Goal: Task Accomplishment & Management: Manage account settings

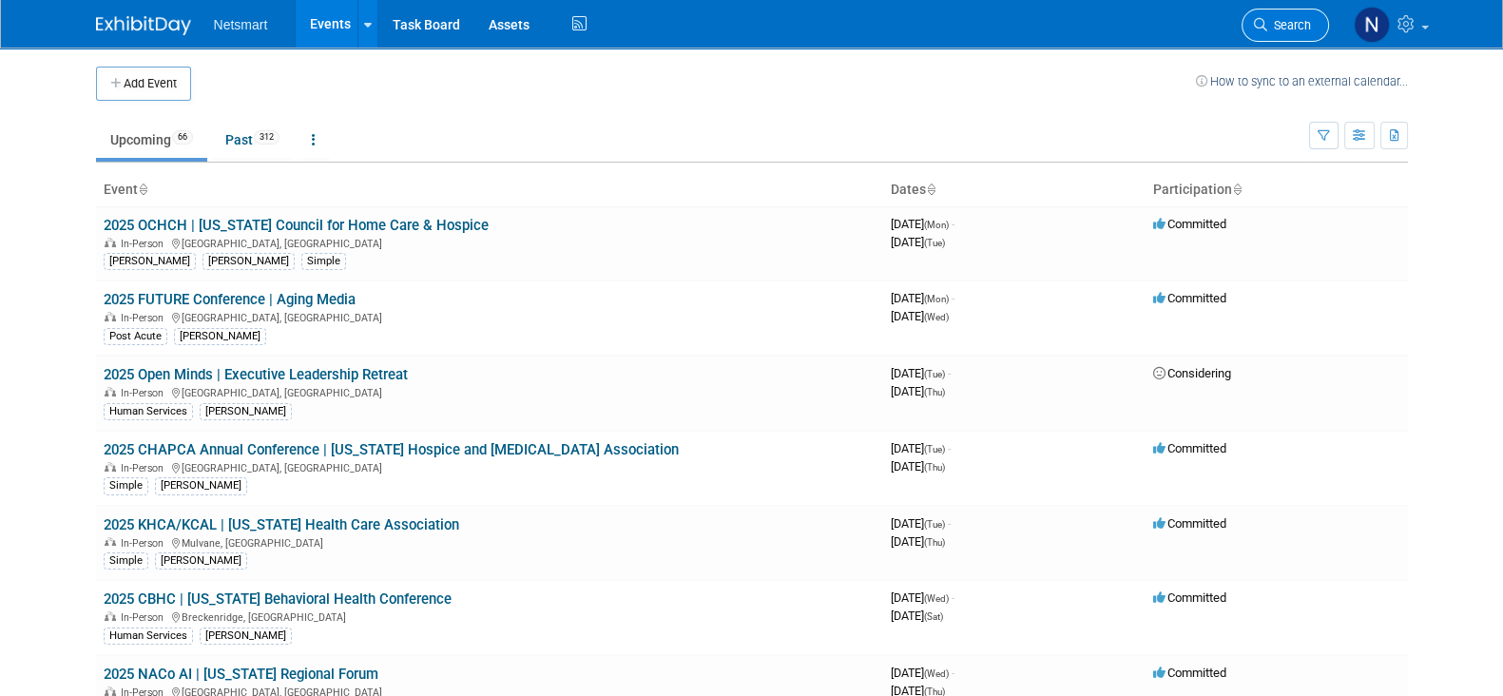
click at [1283, 19] on span "Search" at bounding box center [1289, 25] width 44 height 14
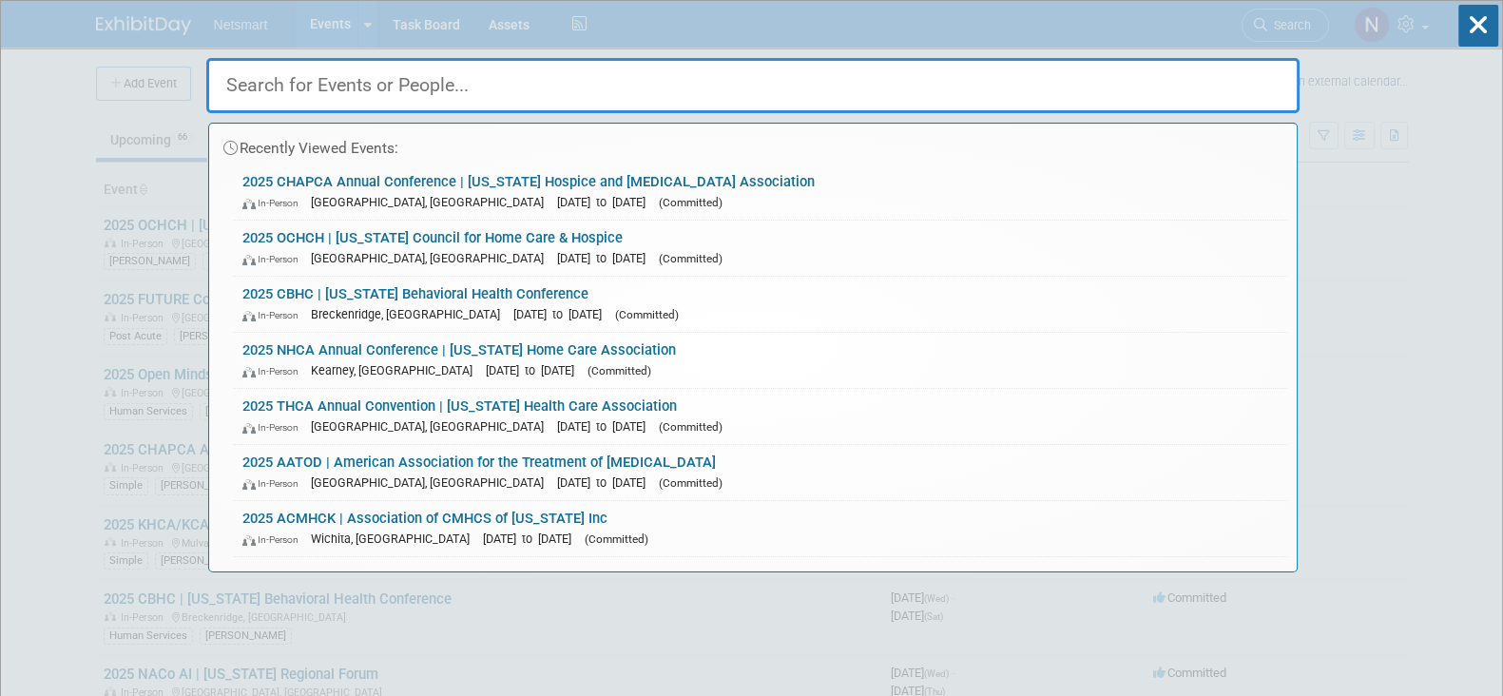
drag, startPoint x: 0, startPoint y: 181, endPoint x: 131, endPoint y: 194, distance: 131.9
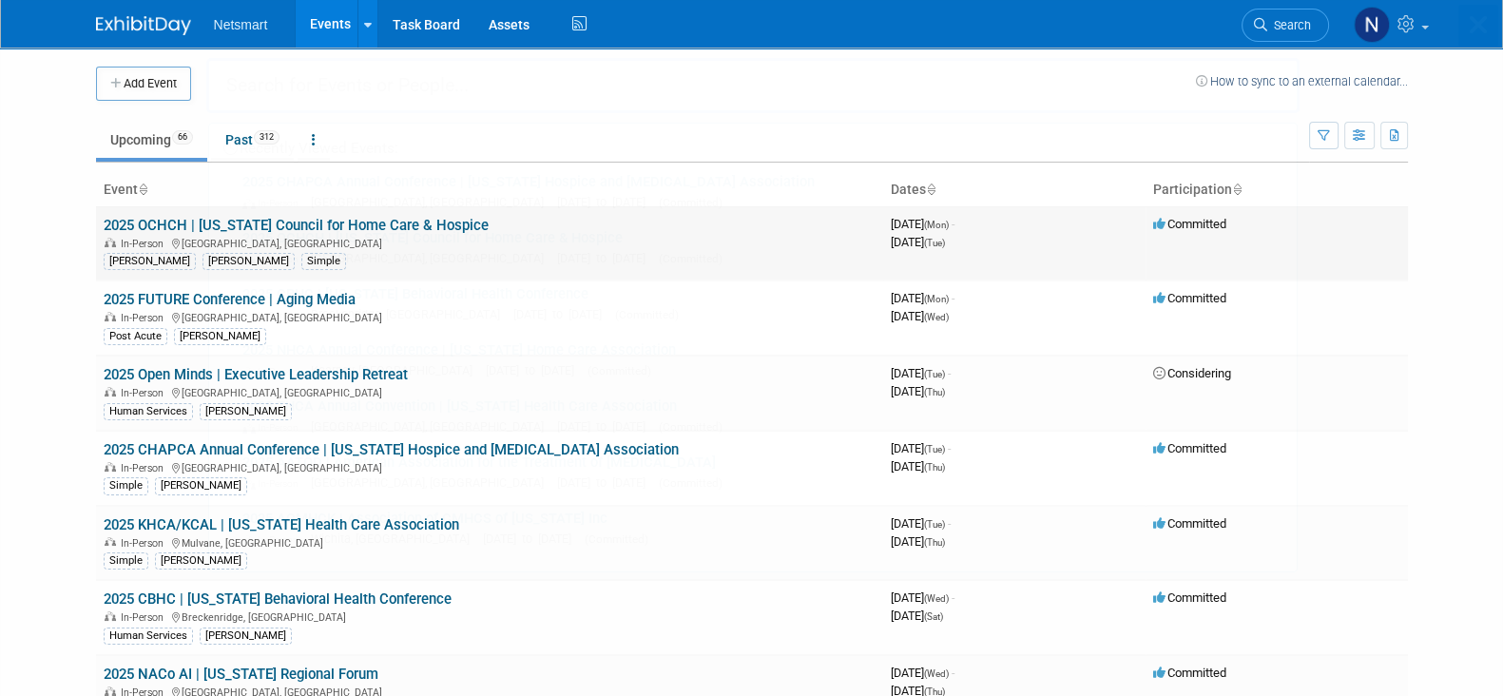
click at [179, 217] on link "2025 OCHCH | [US_STATE] Council for Home Care & Hospice" at bounding box center [296, 225] width 385 height 17
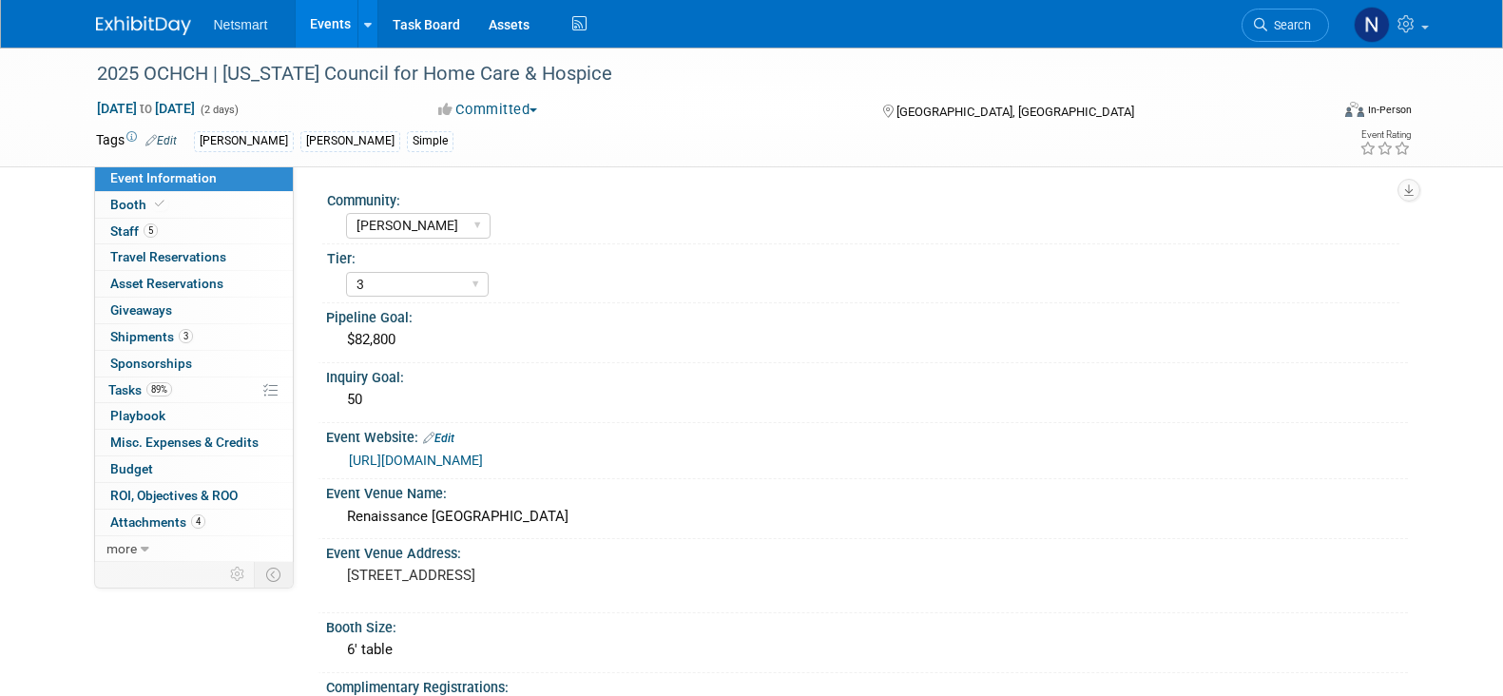
select select "[PERSON_NAME]"
select select "3"
select select "Yes"
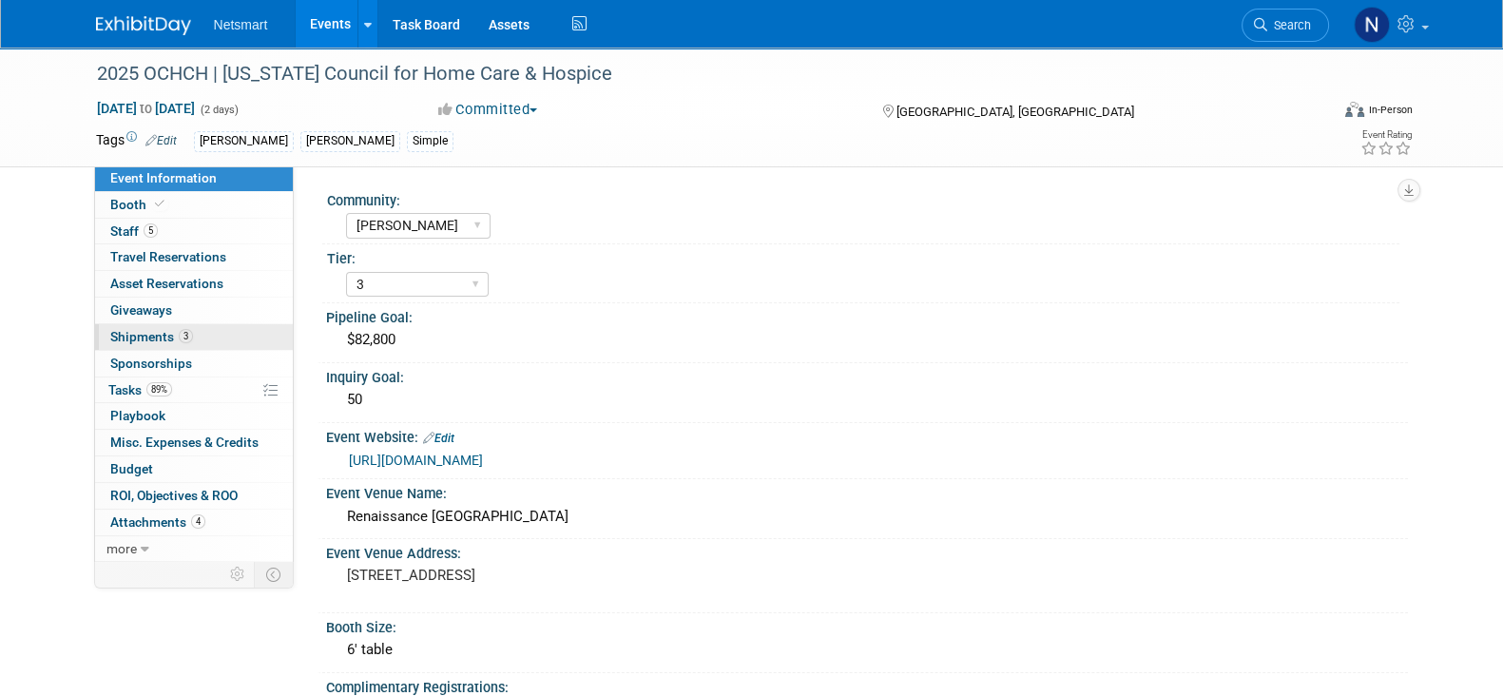
click at [190, 324] on link "3 Shipments 3" at bounding box center [194, 337] width 198 height 26
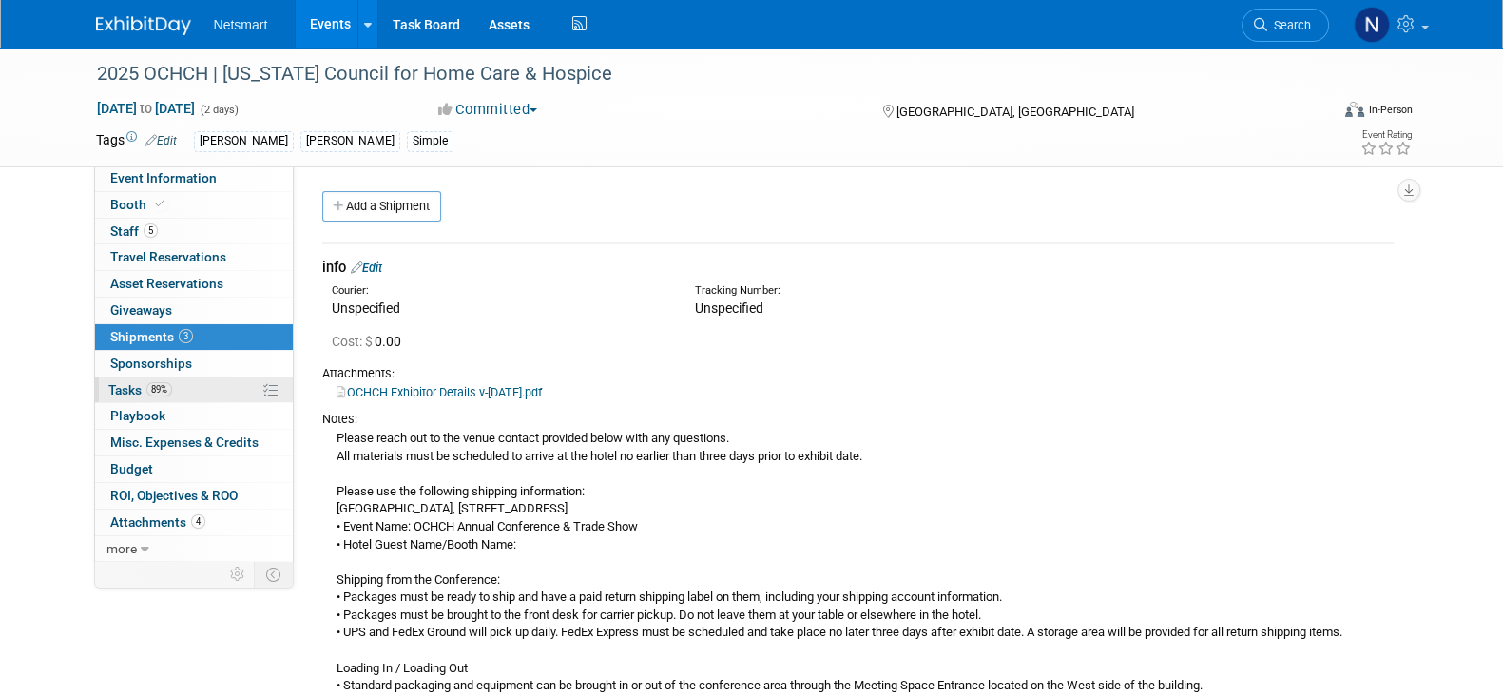
click at [185, 394] on link "89% Tasks 89%" at bounding box center [194, 390] width 198 height 26
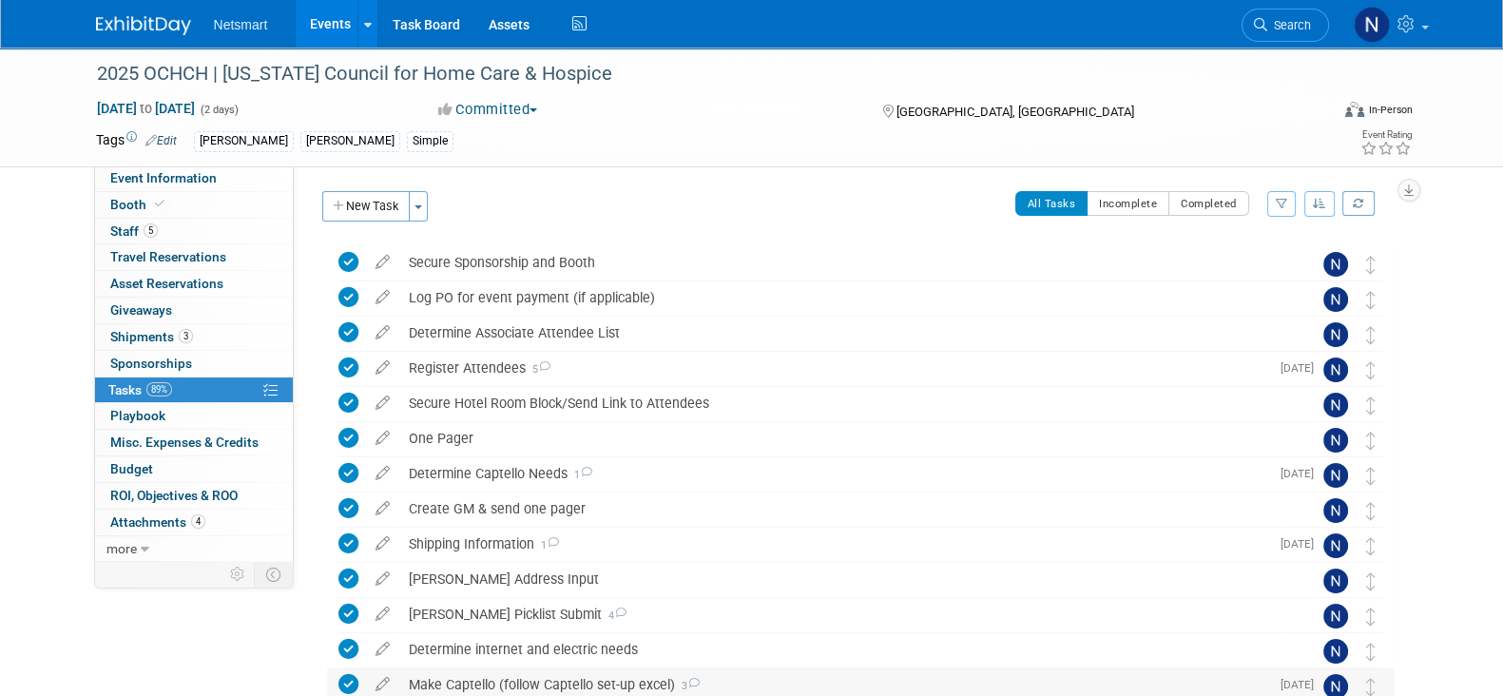
scroll to position [237, 0]
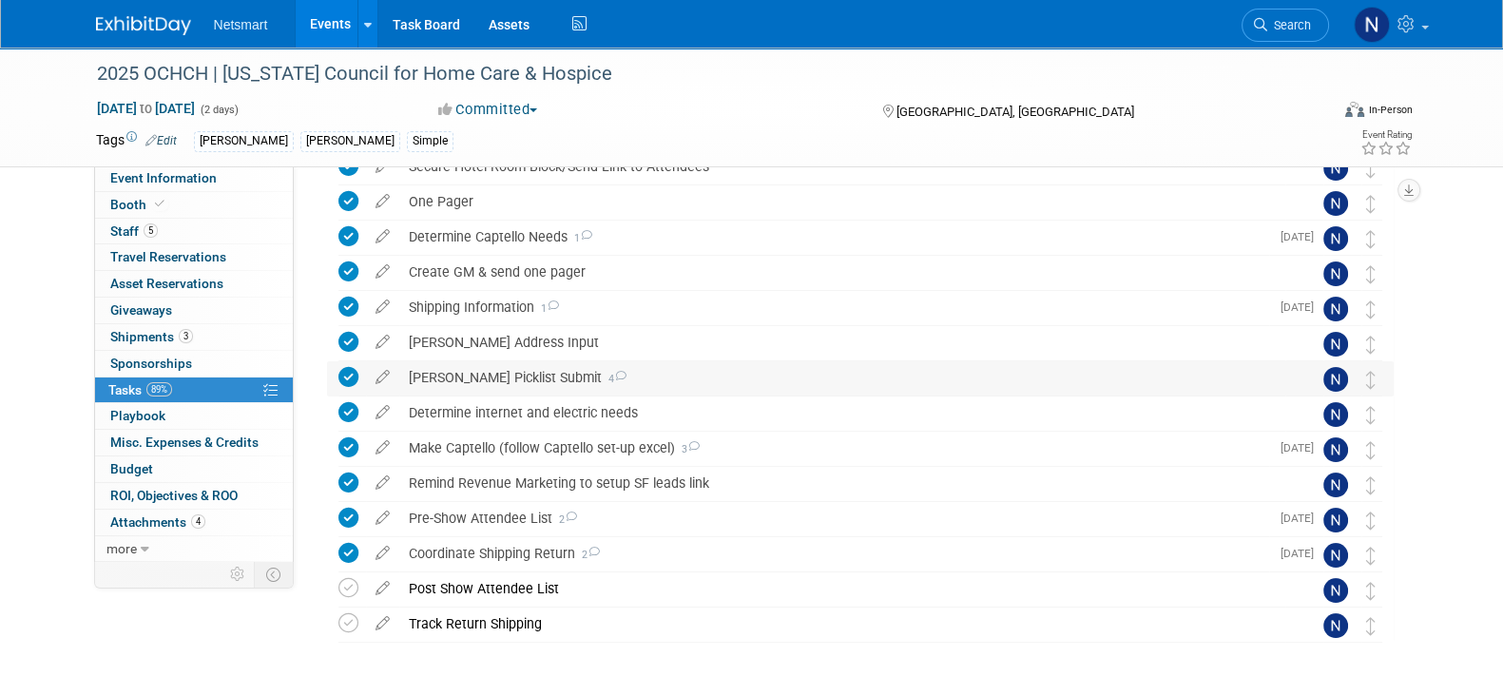
click at [489, 378] on div "[PERSON_NAME] Picklist Submit 4" at bounding box center [842, 377] width 886 height 32
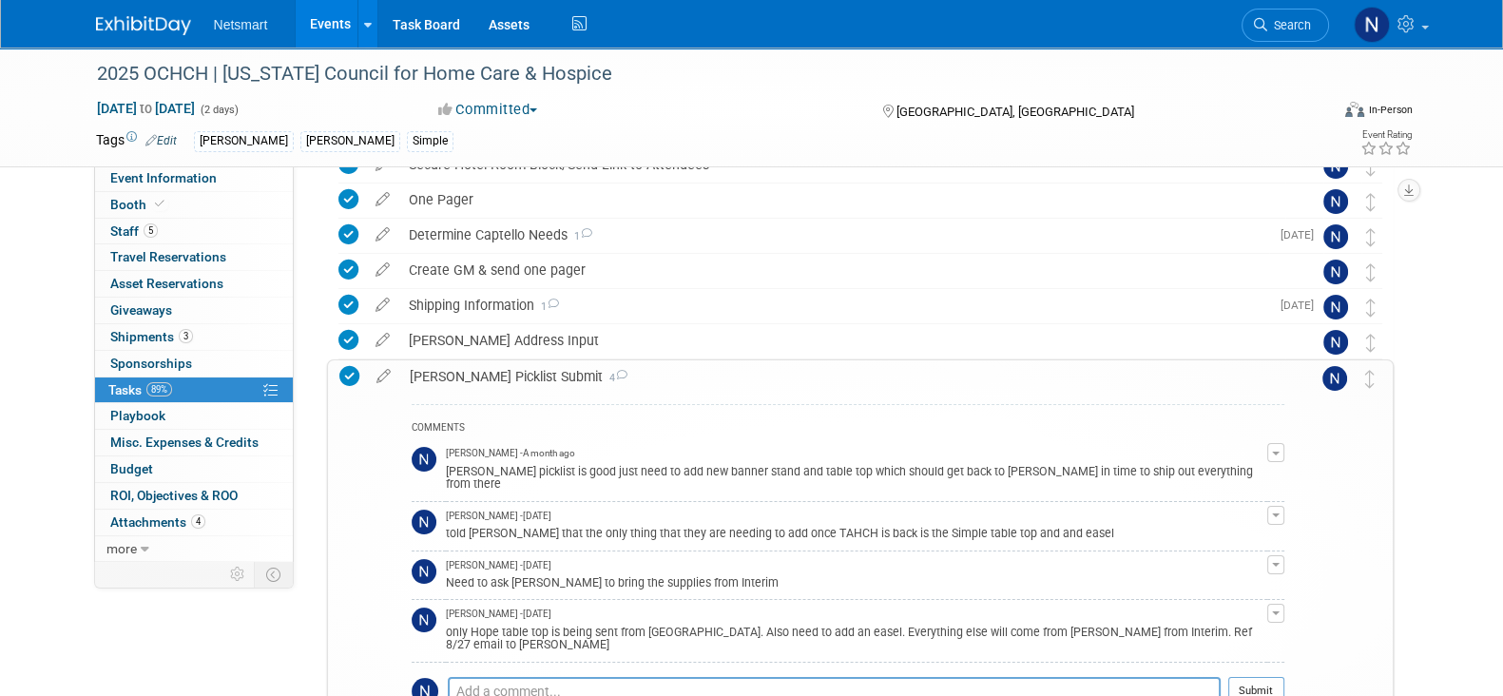
scroll to position [356, 0]
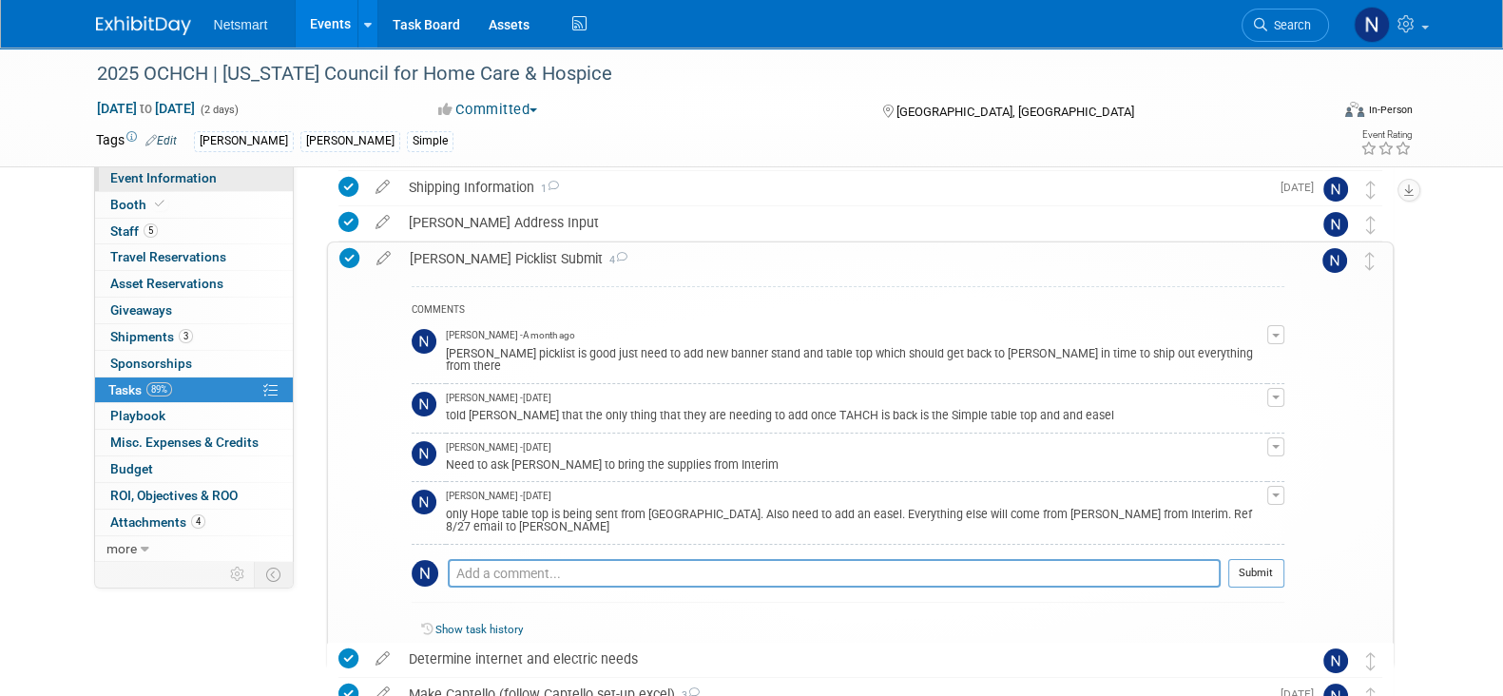
click at [188, 173] on span "Event Information" at bounding box center [163, 177] width 106 height 15
select select "[PERSON_NAME]"
select select "3"
select select "Yes"
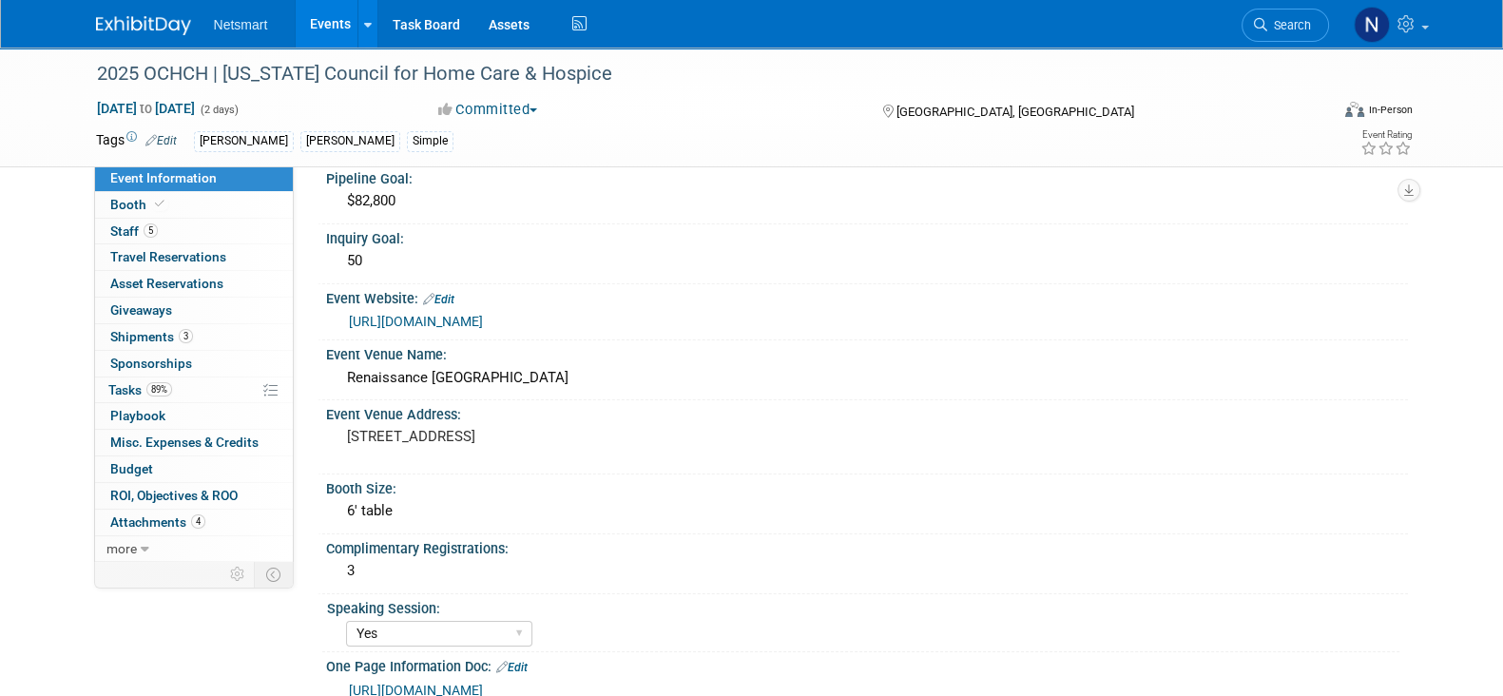
scroll to position [237, 0]
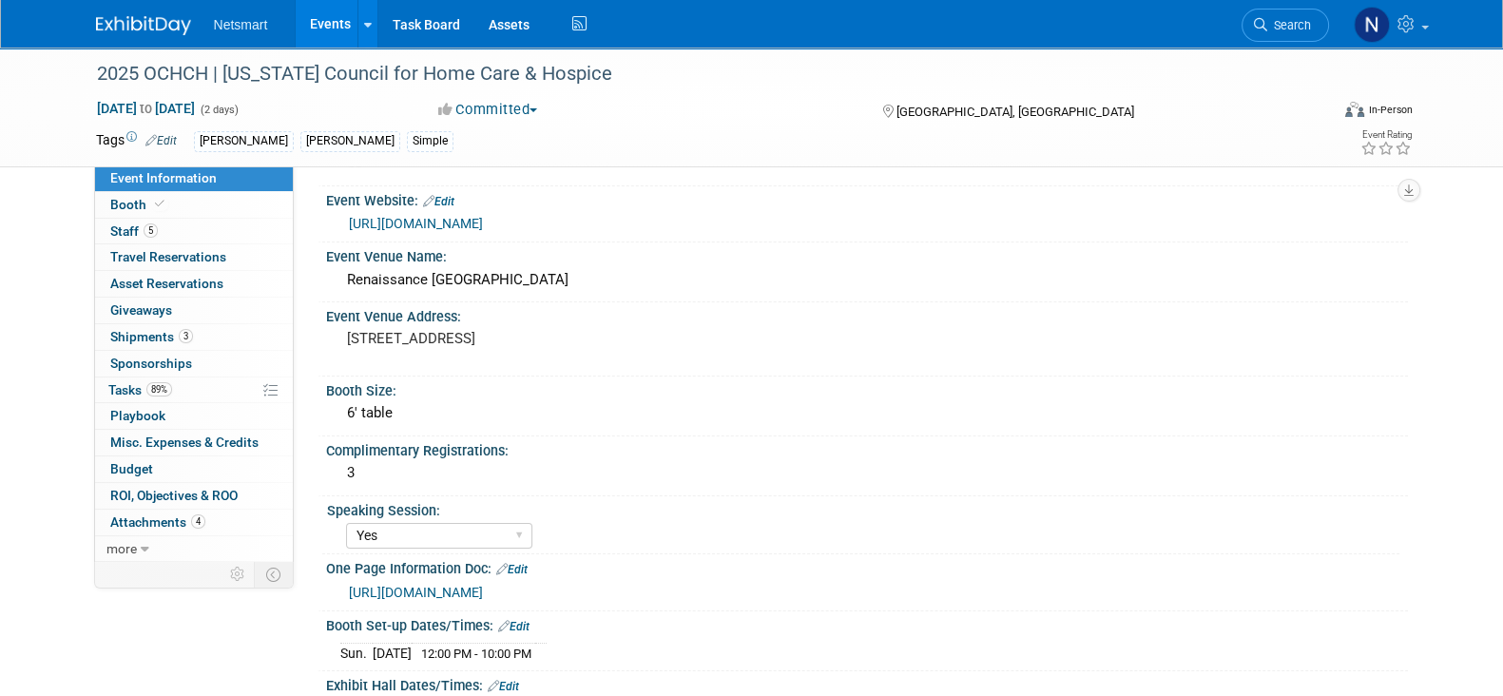
click at [483, 588] on link "[URL][DOMAIN_NAME]" at bounding box center [416, 592] width 134 height 15
